Goal: Information Seeking & Learning: Learn about a topic

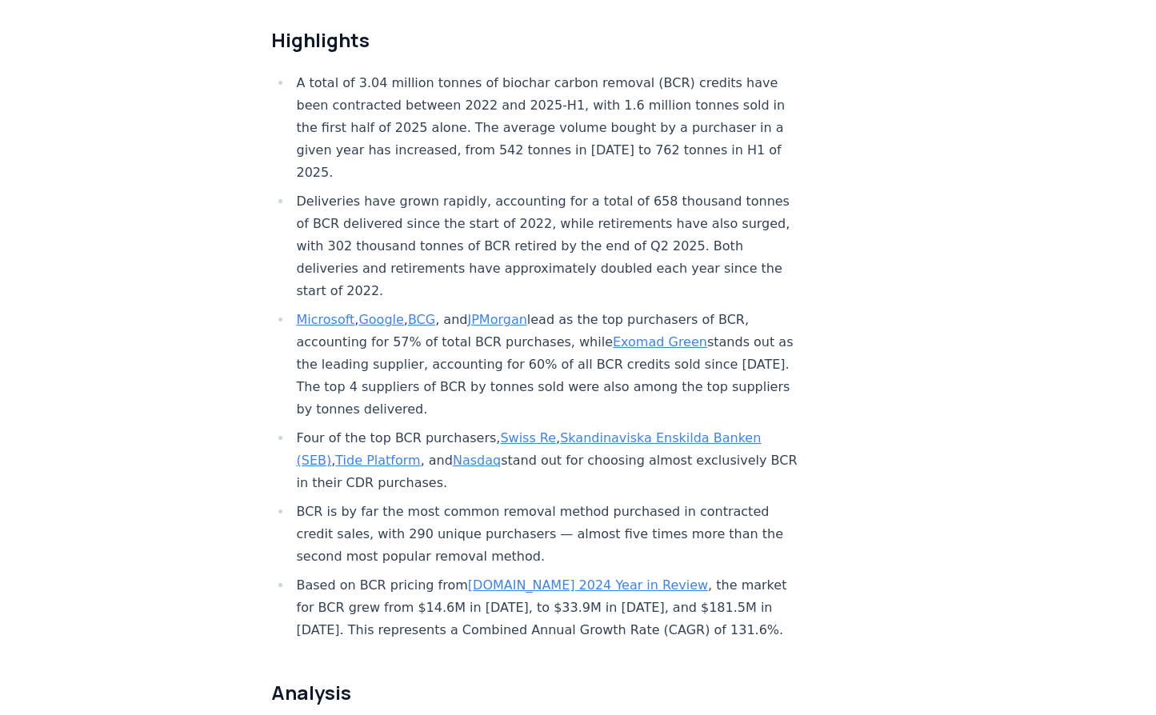
scroll to position [583, 0]
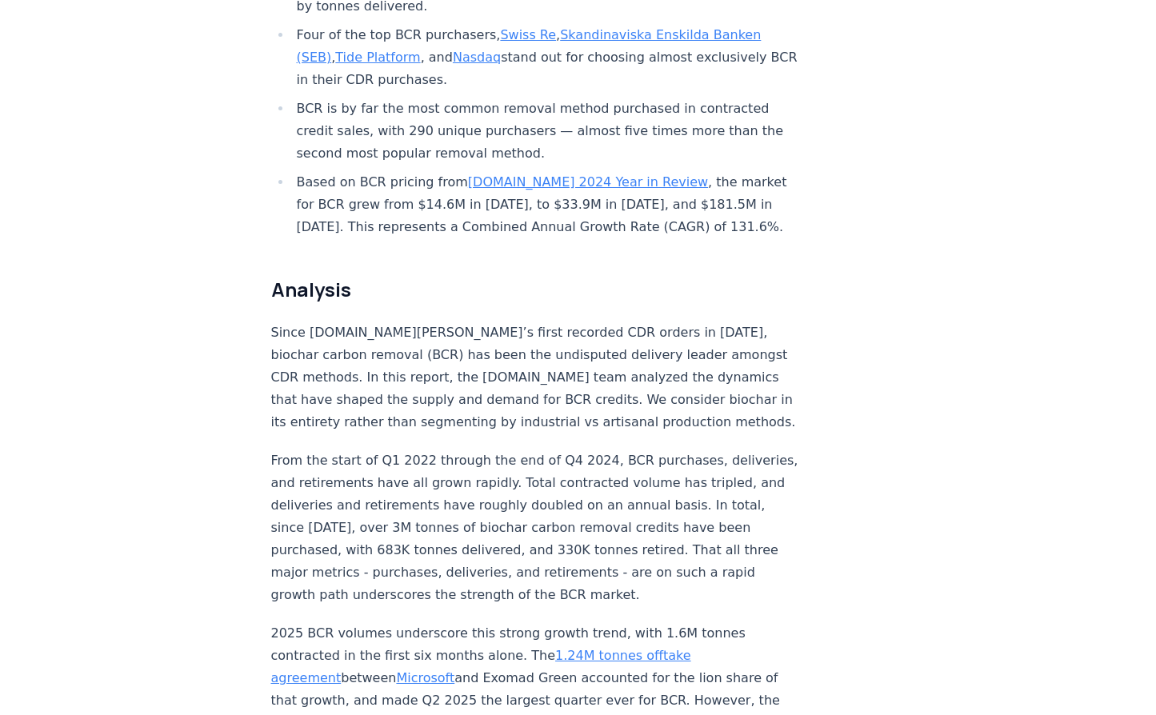
scroll to position [988, 0]
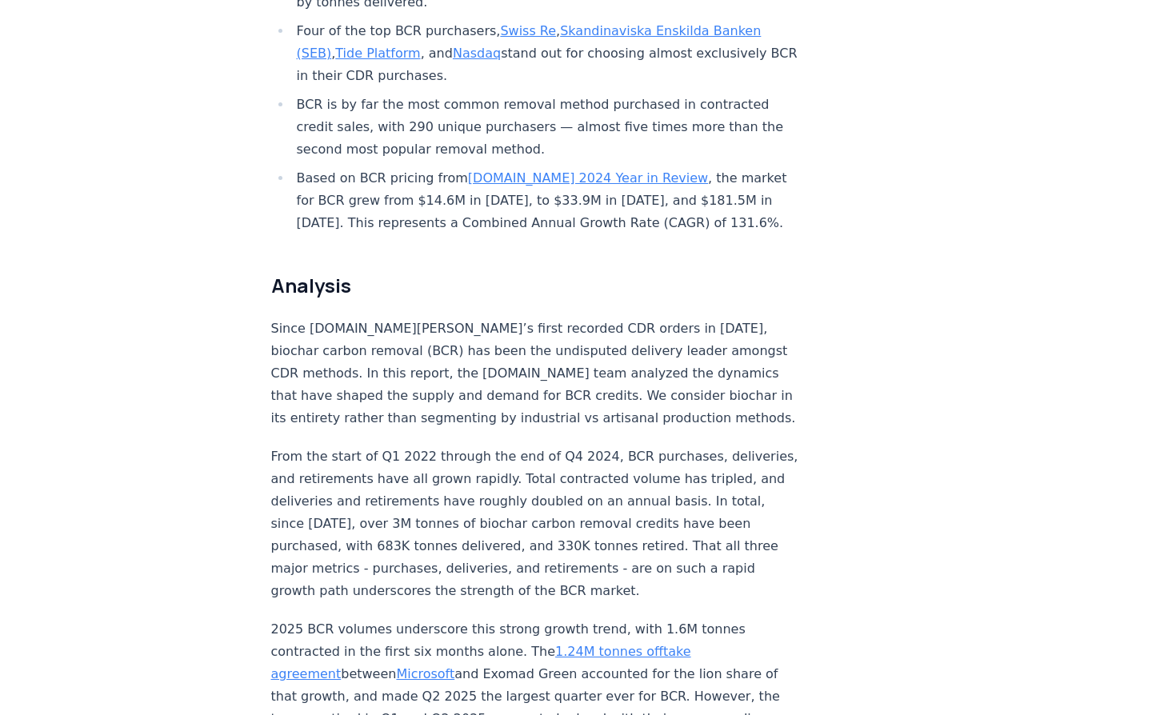
click at [701, 318] on p "Since [DOMAIN_NAME][PERSON_NAME]’s first recorded CDR orders in [DATE], biochar…" at bounding box center [536, 374] width 530 height 112
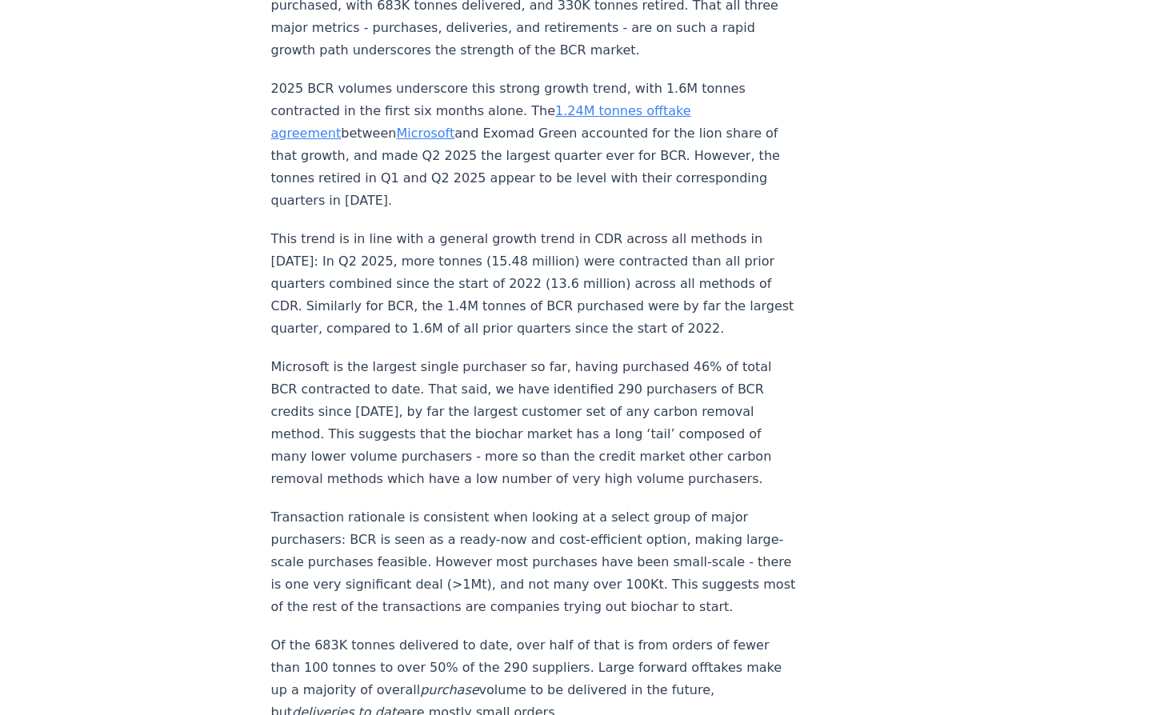
scroll to position [1536, 0]
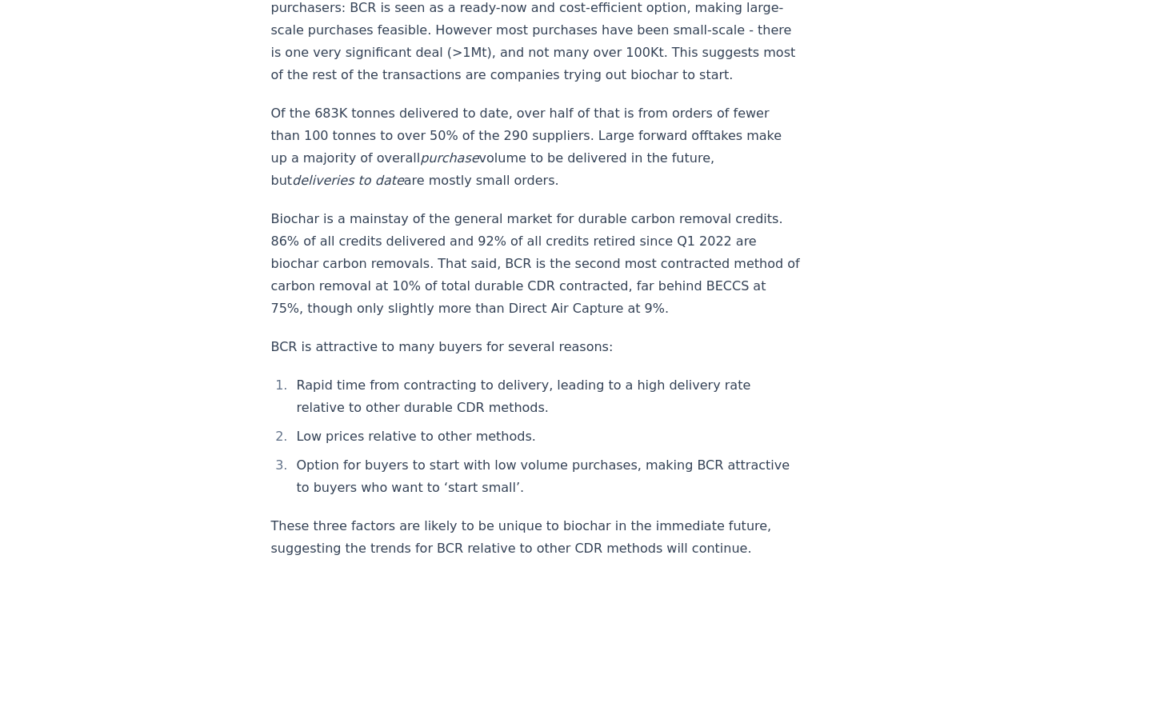
scroll to position [2062, 0]
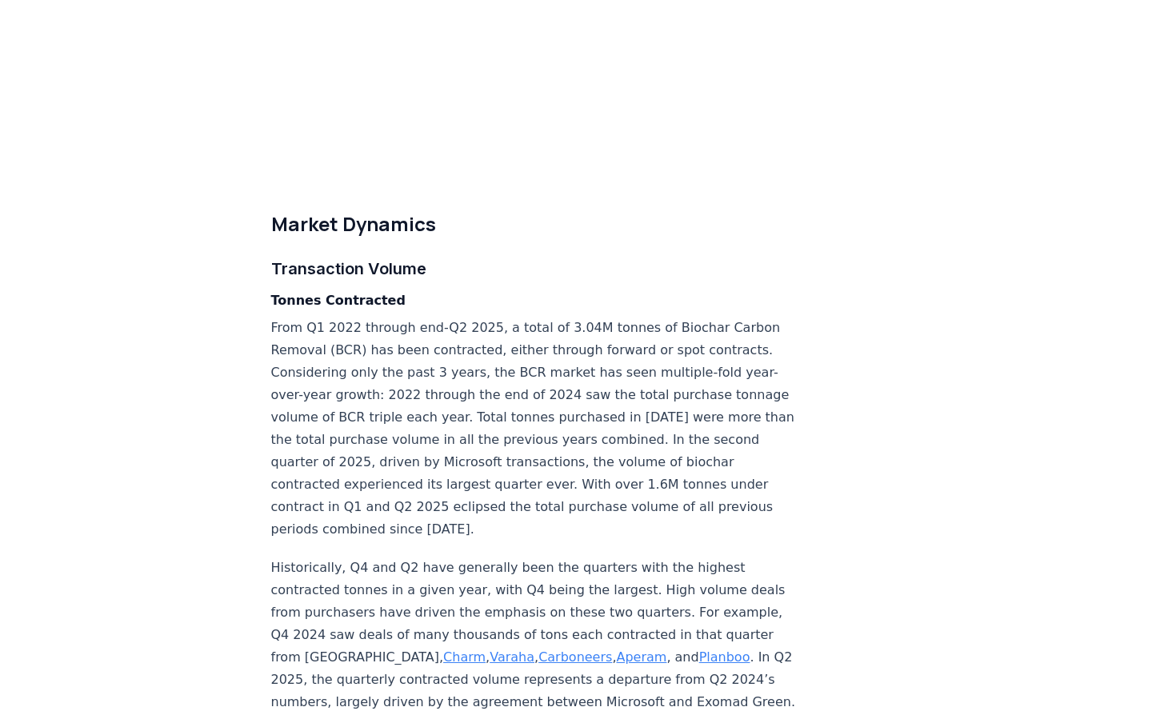
scroll to position [4056, 0]
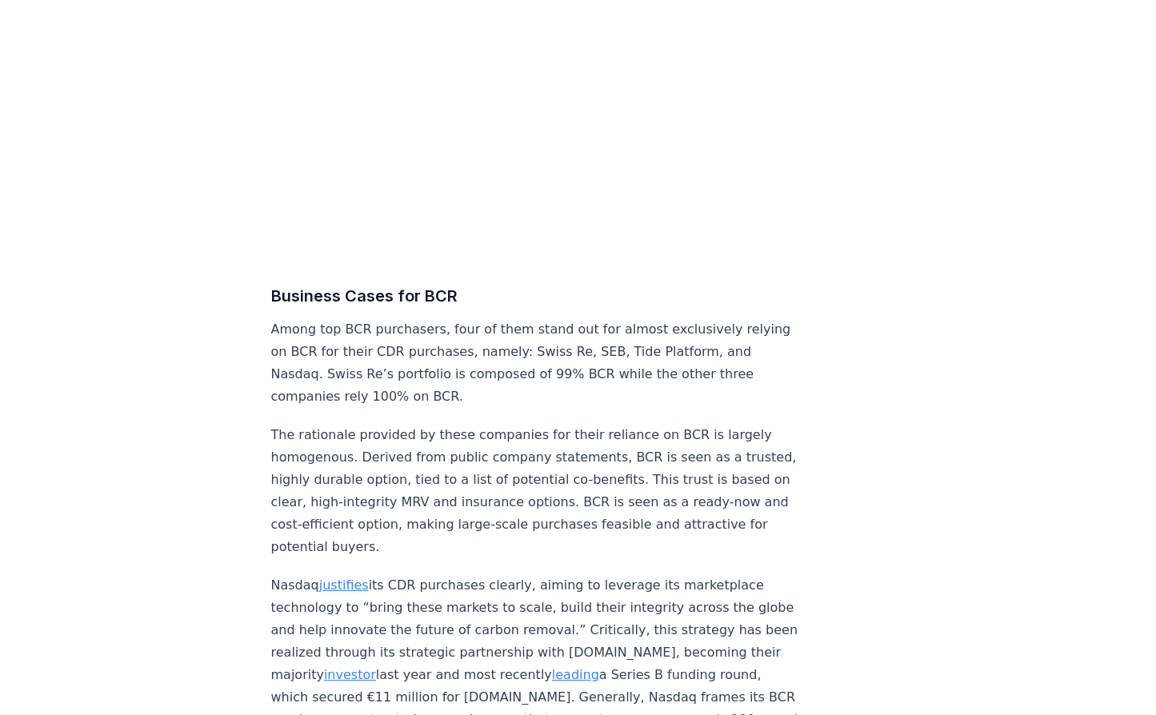
scroll to position [6973, 0]
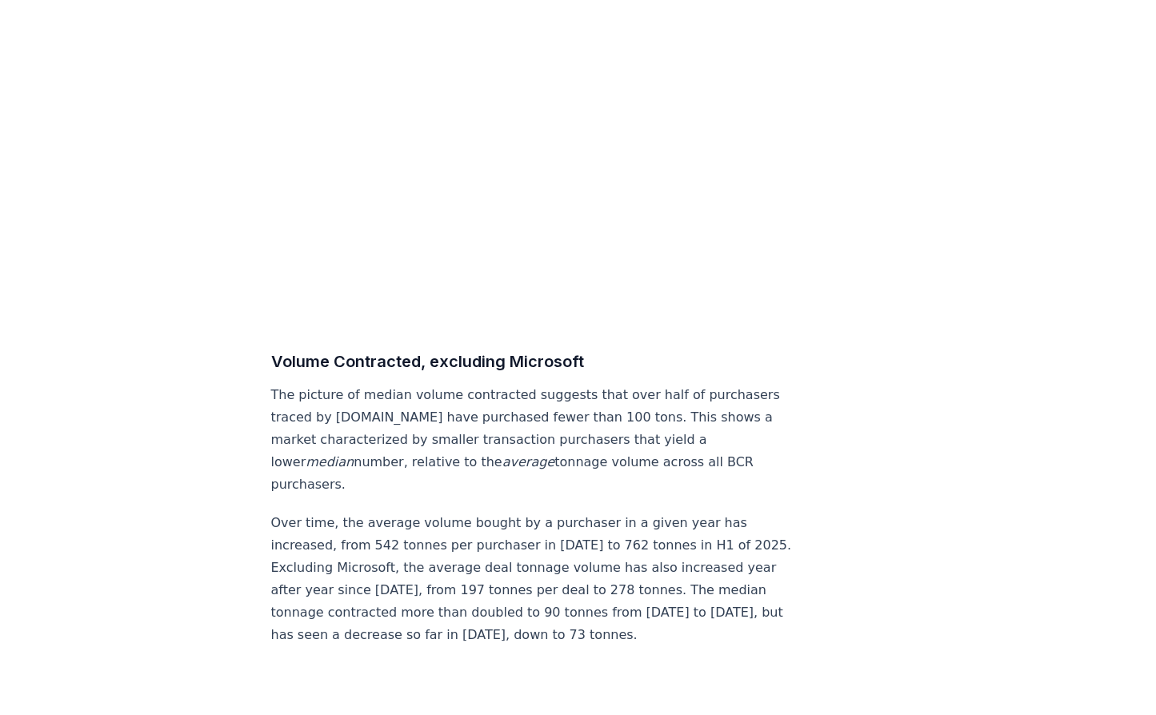
scroll to position [8454, 0]
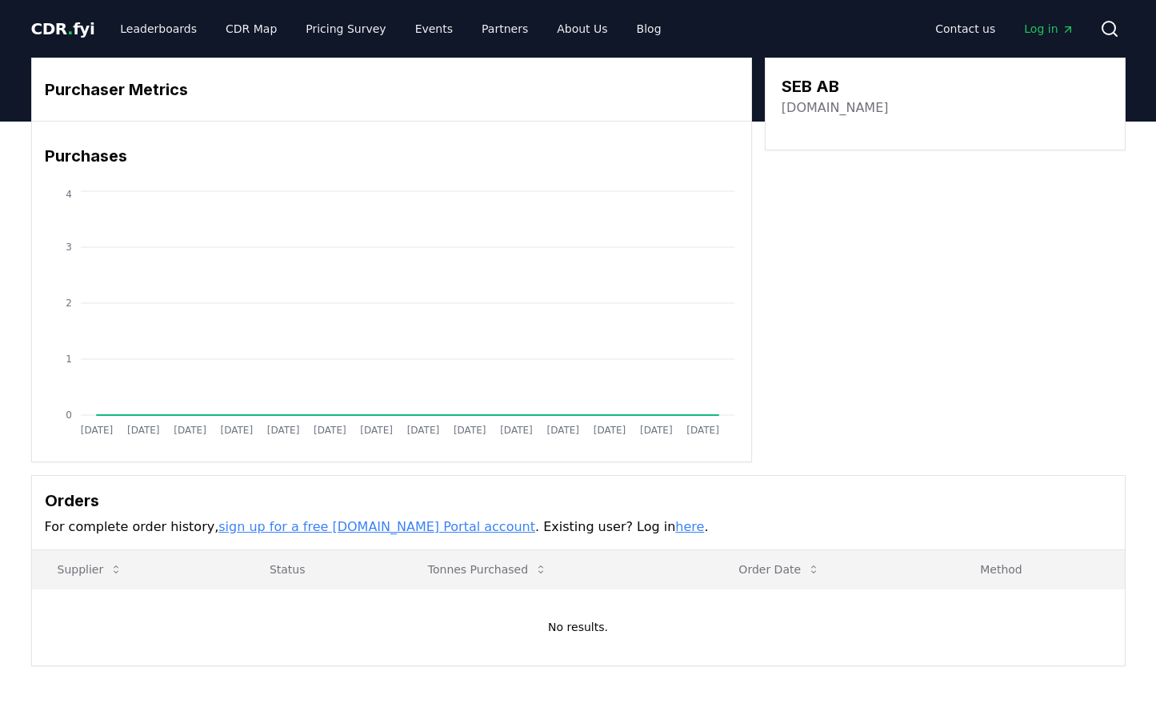
click at [1039, 22] on span "Log in" at bounding box center [1049, 29] width 50 height 16
click at [336, 526] on link "sign up for a free CDR.fyi Portal account" at bounding box center [376, 526] width 317 height 15
